Goal: Check status: Check status

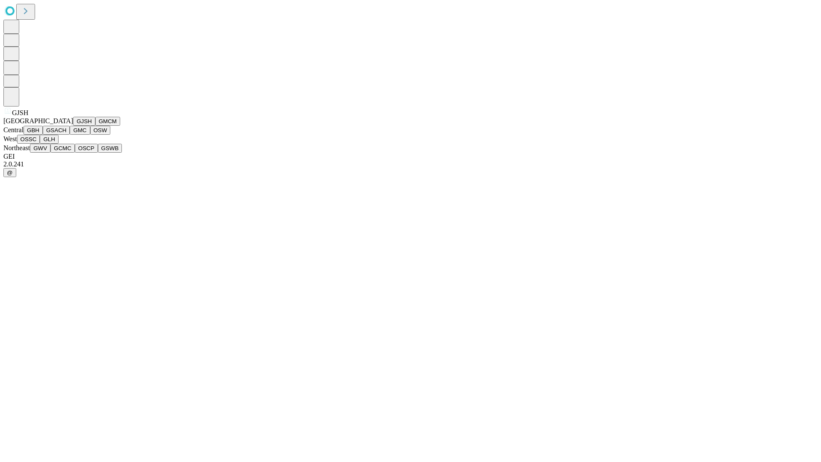
click at [73, 126] on button "GJSH" at bounding box center [84, 121] width 22 height 9
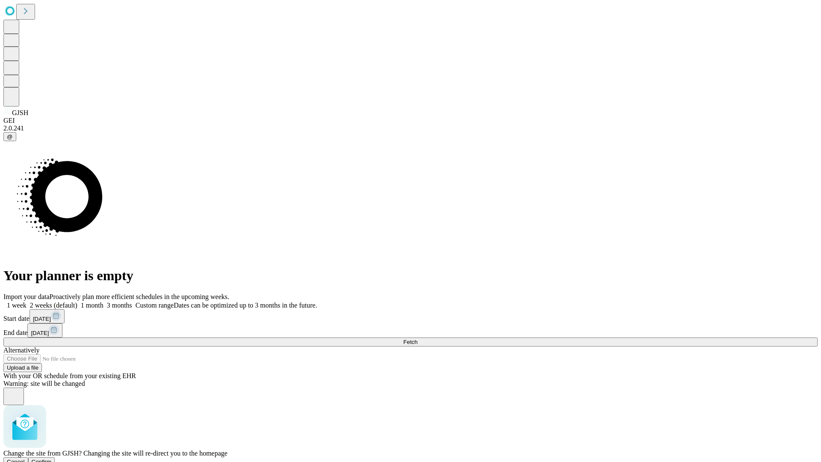
click at [52, 459] on span "Confirm" at bounding box center [42, 462] width 20 height 6
click at [27, 302] on label "1 week" at bounding box center [14, 305] width 23 height 7
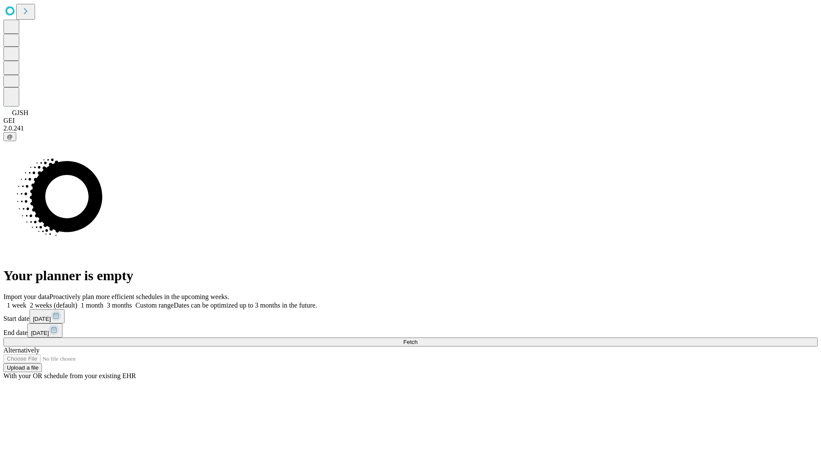
click at [417, 339] on span "Fetch" at bounding box center [410, 342] width 14 height 6
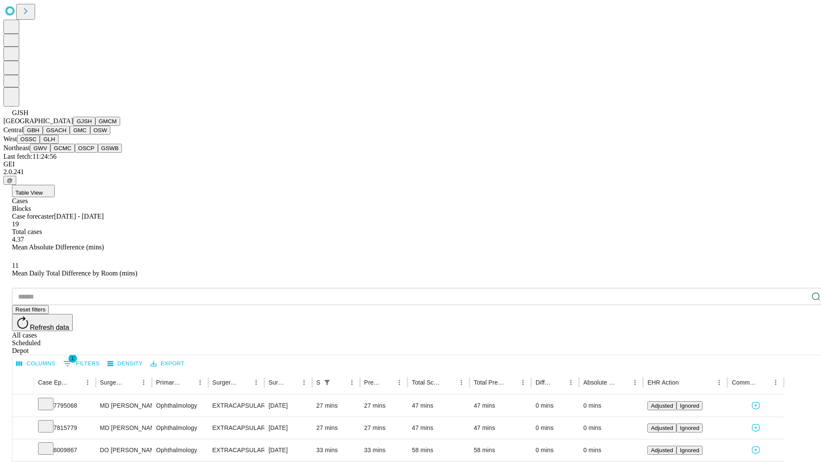
click at [95, 126] on button "GMCM" at bounding box center [107, 121] width 25 height 9
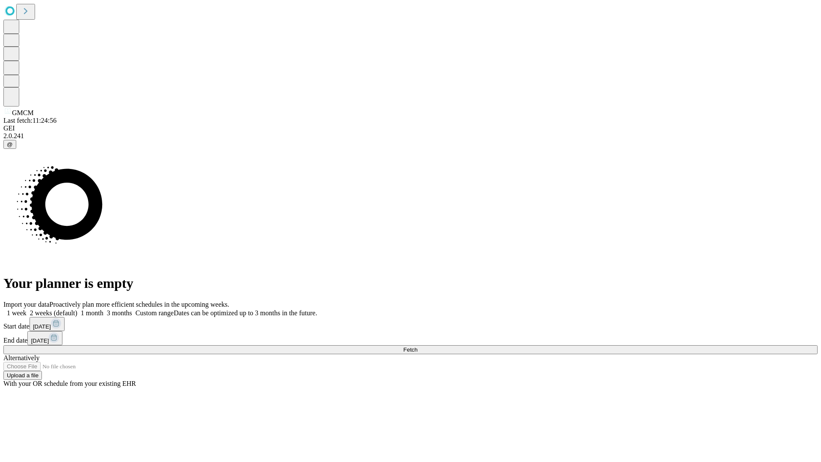
click at [27, 309] on label "1 week" at bounding box center [14, 312] width 23 height 7
click at [417, 346] on span "Fetch" at bounding box center [410, 349] width 14 height 6
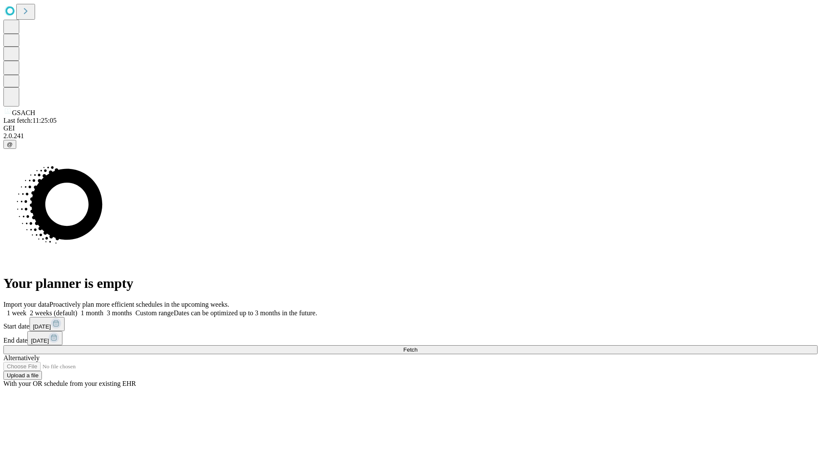
click at [27, 309] on label "1 week" at bounding box center [14, 312] width 23 height 7
click at [417, 346] on span "Fetch" at bounding box center [410, 349] width 14 height 6
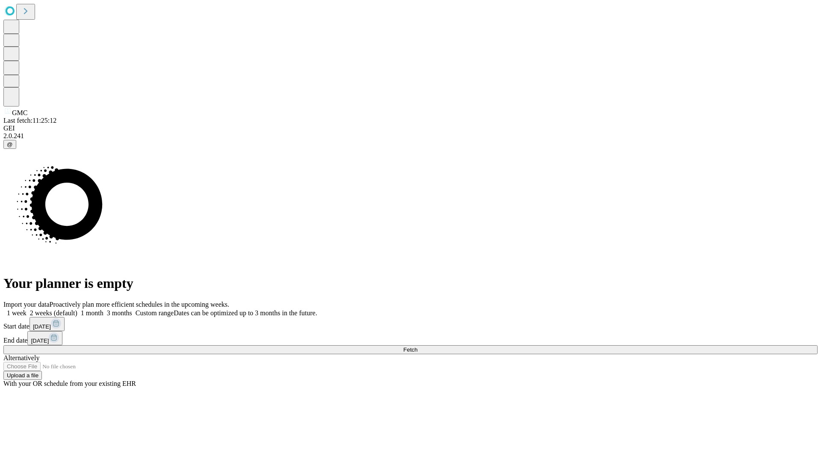
click at [27, 309] on label "1 week" at bounding box center [14, 312] width 23 height 7
click at [417, 346] on span "Fetch" at bounding box center [410, 349] width 14 height 6
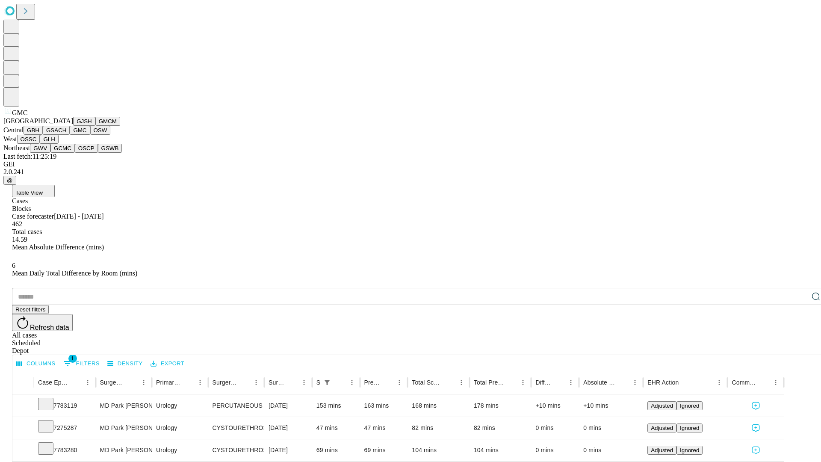
click at [90, 135] on button "OSW" at bounding box center [100, 130] width 21 height 9
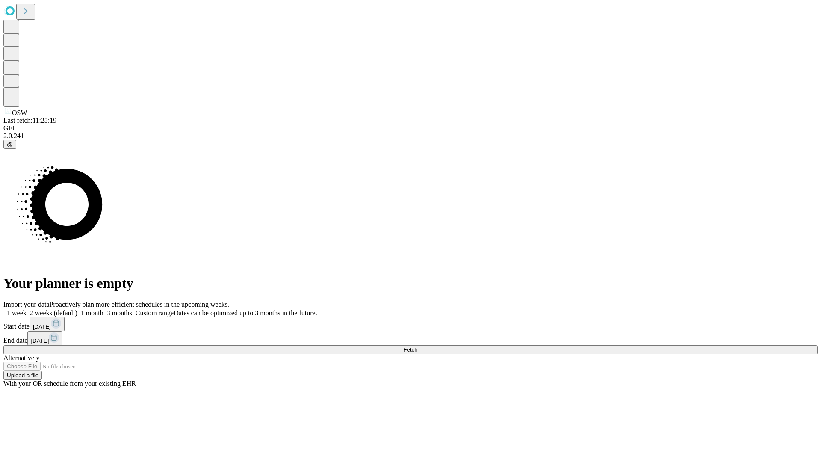
click at [27, 309] on label "1 week" at bounding box center [14, 312] width 23 height 7
click at [417, 346] on span "Fetch" at bounding box center [410, 349] width 14 height 6
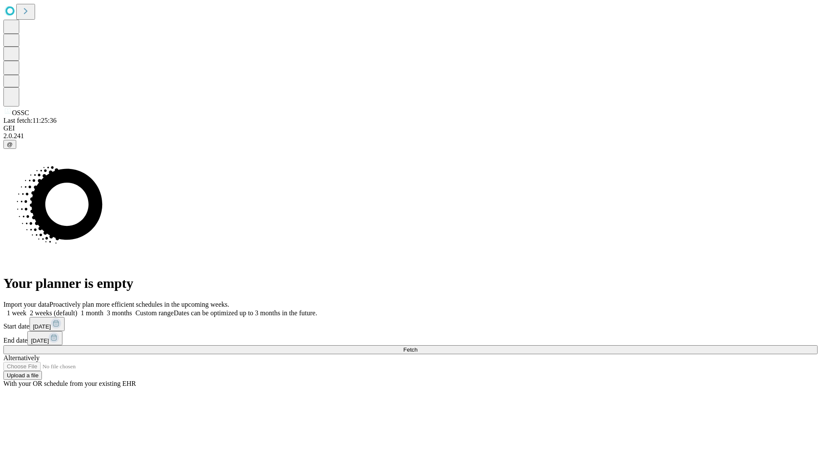
click at [27, 309] on label "1 week" at bounding box center [14, 312] width 23 height 7
click at [417, 346] on span "Fetch" at bounding box center [410, 349] width 14 height 6
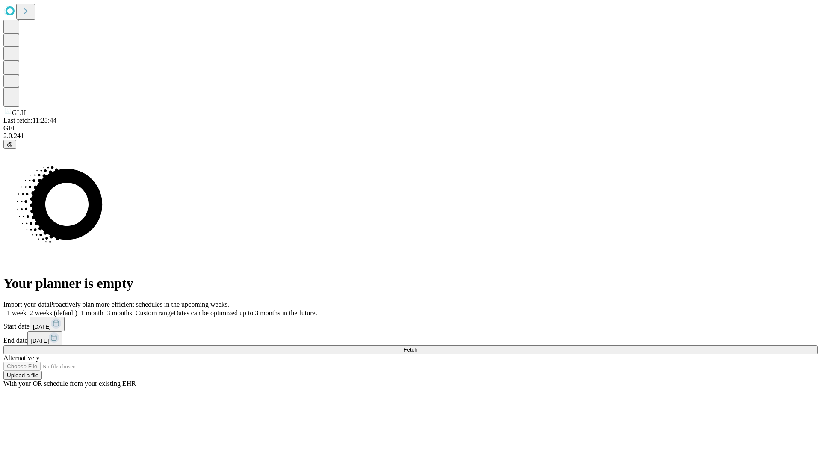
click at [27, 309] on label "1 week" at bounding box center [14, 312] width 23 height 7
click at [417, 346] on span "Fetch" at bounding box center [410, 349] width 14 height 6
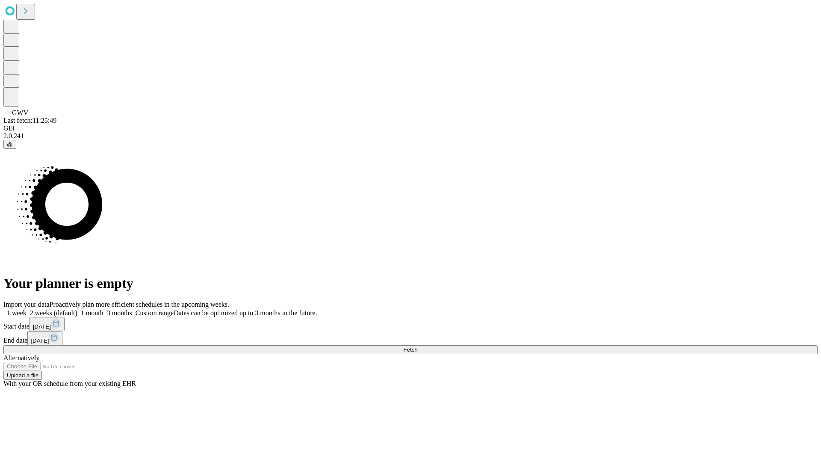
click at [27, 309] on label "1 week" at bounding box center [14, 312] width 23 height 7
click at [417, 346] on span "Fetch" at bounding box center [410, 349] width 14 height 6
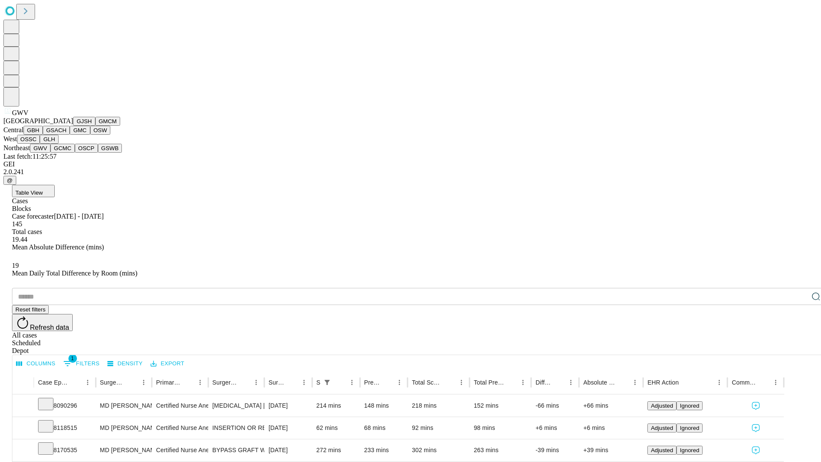
click at [66, 153] on button "GCMC" at bounding box center [62, 148] width 24 height 9
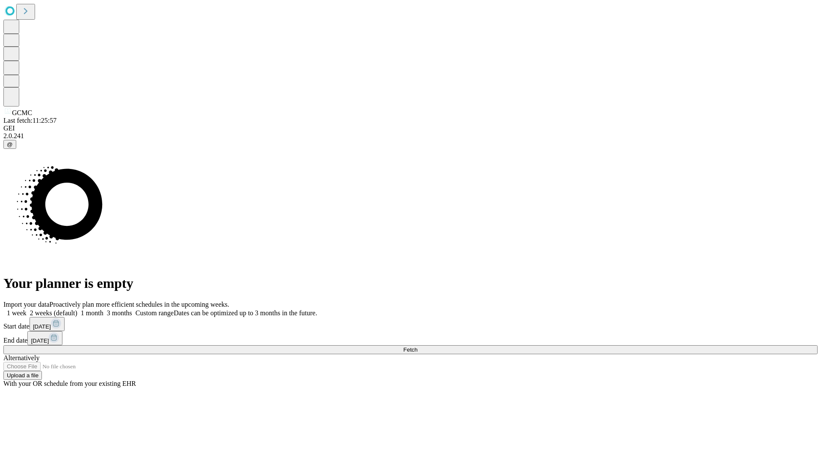
click at [27, 309] on label "1 week" at bounding box center [14, 312] width 23 height 7
click at [417, 346] on span "Fetch" at bounding box center [410, 349] width 14 height 6
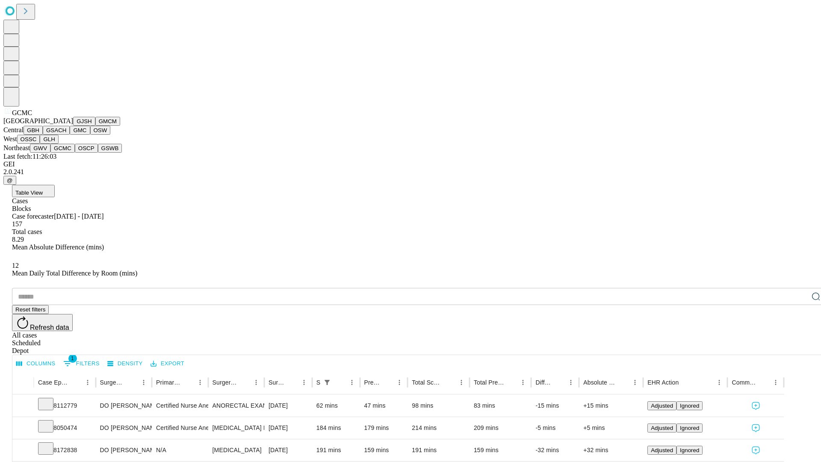
click at [75, 153] on button "OSCP" at bounding box center [86, 148] width 23 height 9
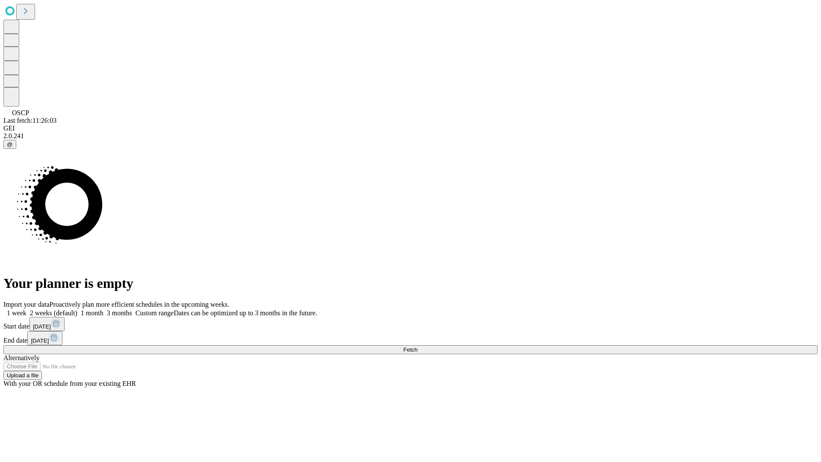
click at [27, 309] on label "1 week" at bounding box center [14, 312] width 23 height 7
click at [417, 346] on span "Fetch" at bounding box center [410, 349] width 14 height 6
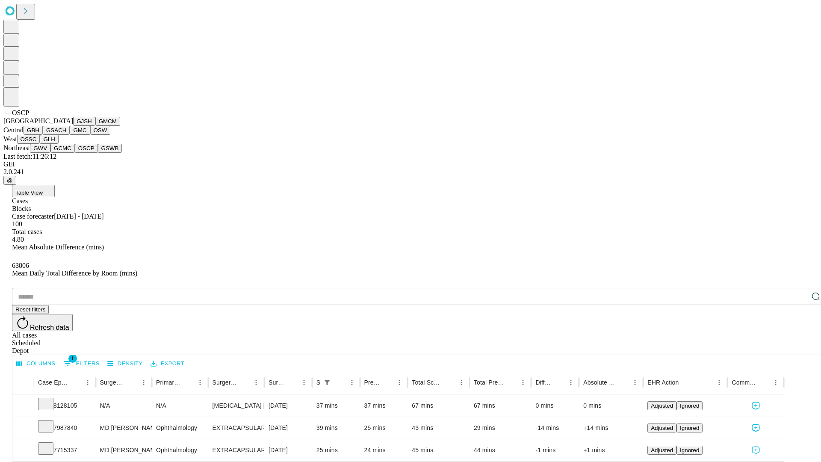
click at [98, 153] on button "GSWB" at bounding box center [110, 148] width 24 height 9
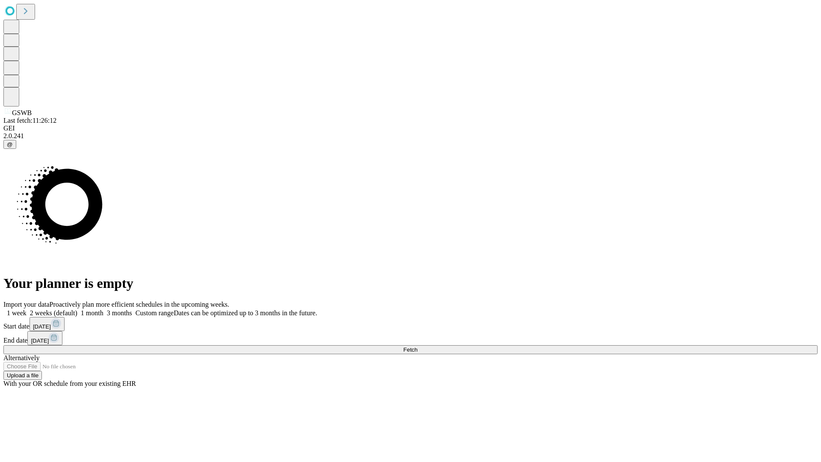
click at [27, 309] on label "1 week" at bounding box center [14, 312] width 23 height 7
click at [417, 346] on span "Fetch" at bounding box center [410, 349] width 14 height 6
